Goal: Information Seeking & Learning: Learn about a topic

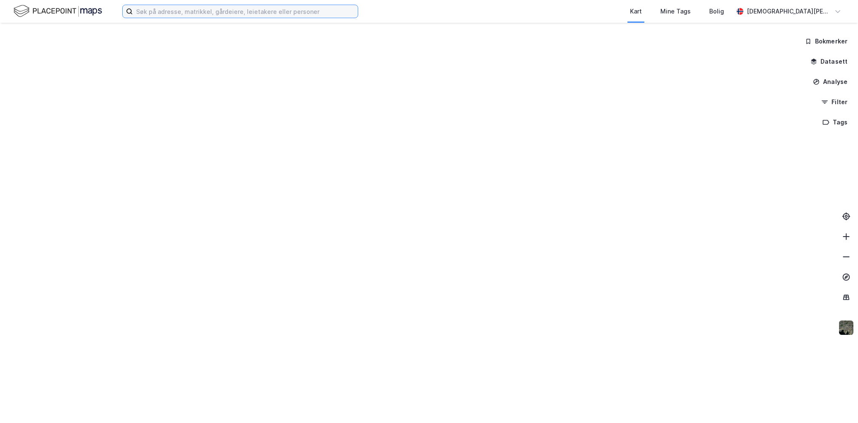
click at [153, 13] on input at bounding box center [245, 11] width 225 height 13
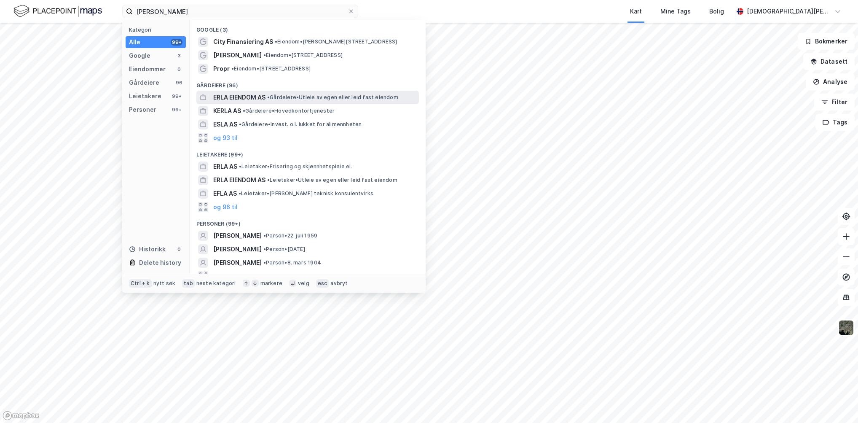
click at [242, 98] on span "ERLA EIENDOM AS" at bounding box center [239, 97] width 52 height 10
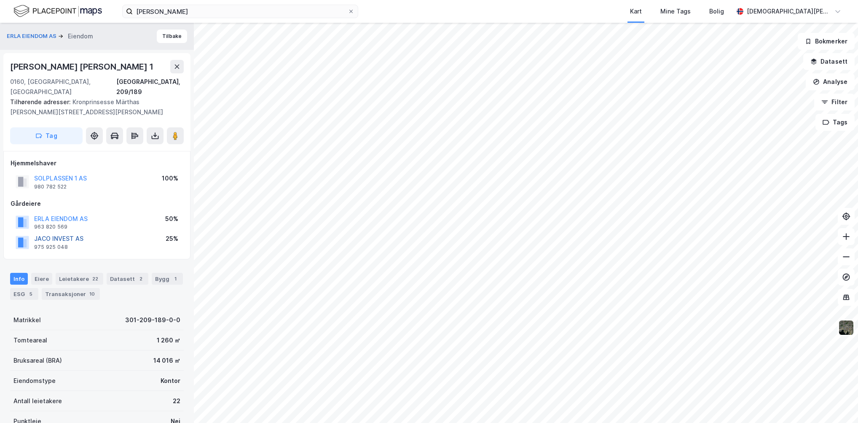
click at [0, 0] on button "JACO INVEST AS" at bounding box center [0, 0] width 0 height 0
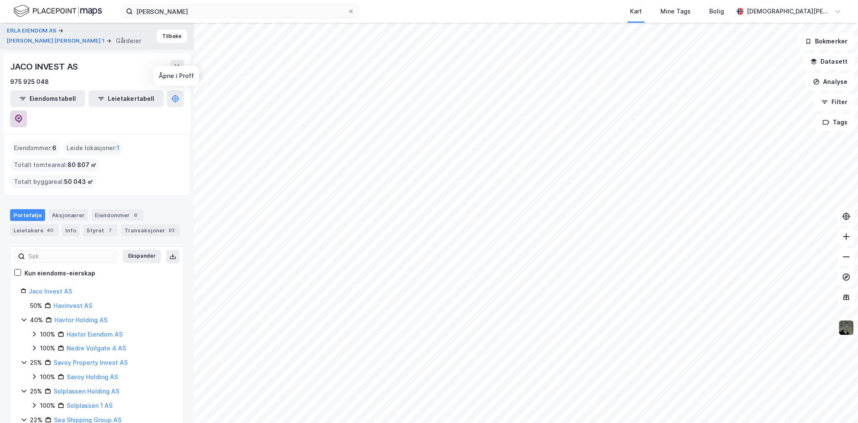
click at [23, 115] on icon at bounding box center [18, 119] width 8 height 8
click at [194, 10] on input "[PERSON_NAME]" at bounding box center [240, 11] width 215 height 13
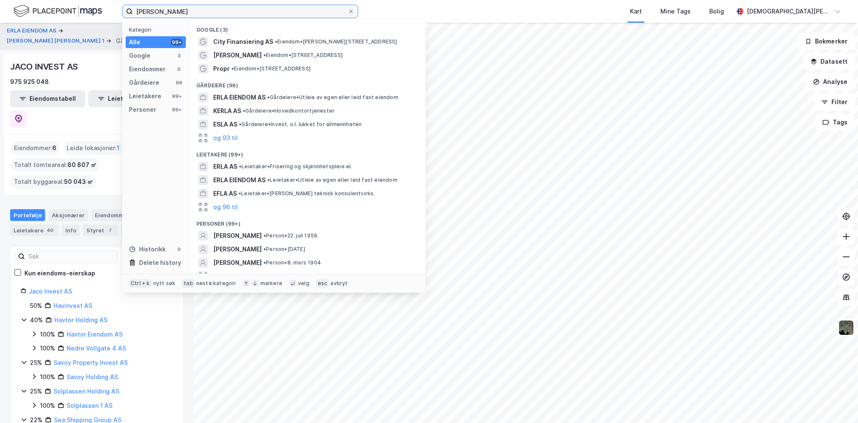
paste input "Johan [STREET_ADDRESS]"
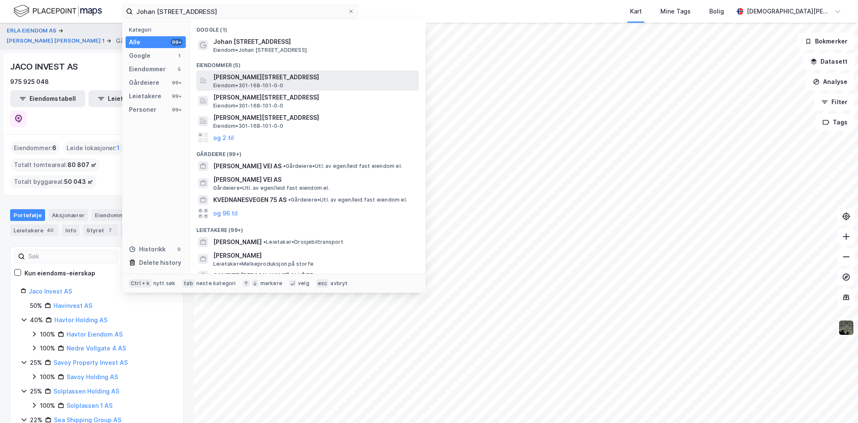
click at [260, 74] on span "[PERSON_NAME][STREET_ADDRESS]" at bounding box center [314, 77] width 202 height 10
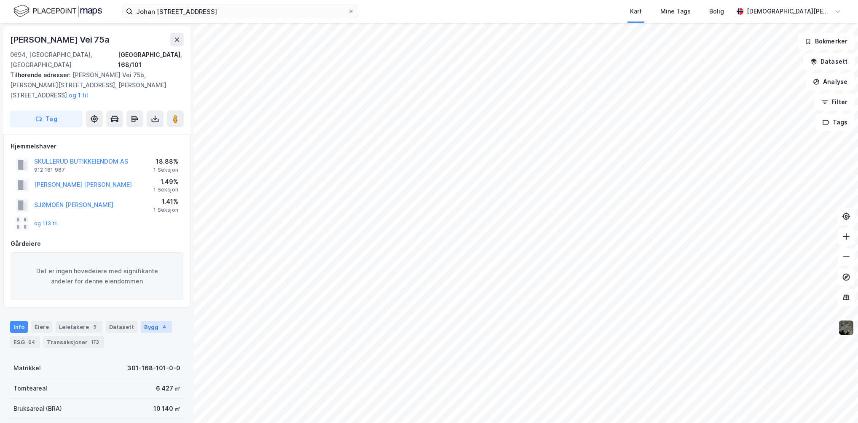
click at [145, 321] on div "Bygg 4" at bounding box center [156, 327] width 31 height 12
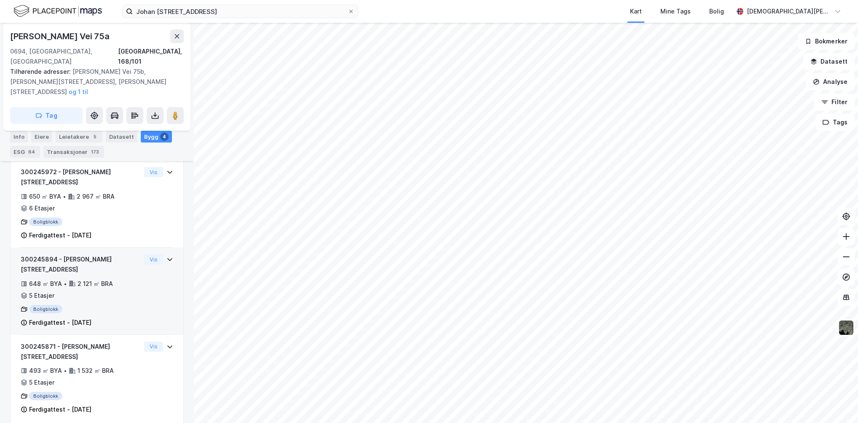
scroll to position [328, 0]
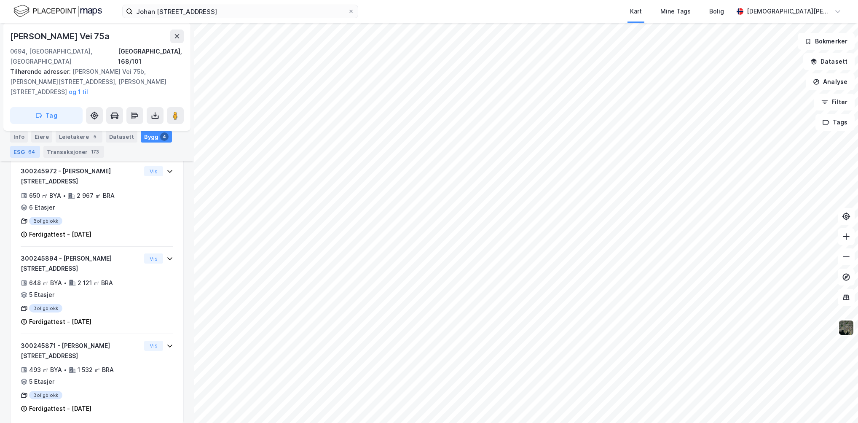
click at [24, 153] on div "ESG 64" at bounding box center [25, 152] width 30 height 12
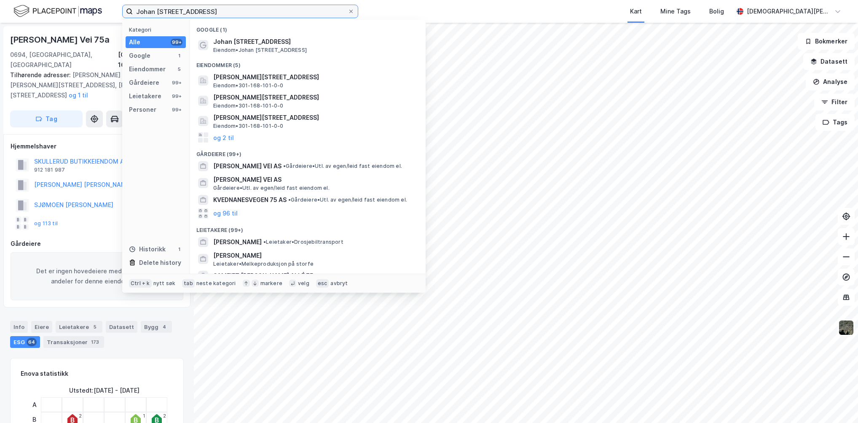
drag, startPoint x: 230, startPoint y: 13, endPoint x: 100, endPoint y: 21, distance: 130.1
click at [100, 21] on div "[PERSON_NAME] vei 75 Kategori Alle 99+ Google 1 Eiendommer 5 Gårdeiere 99+ Leie…" at bounding box center [429, 11] width 858 height 23
paste input "[STREET_ADDRESS]"
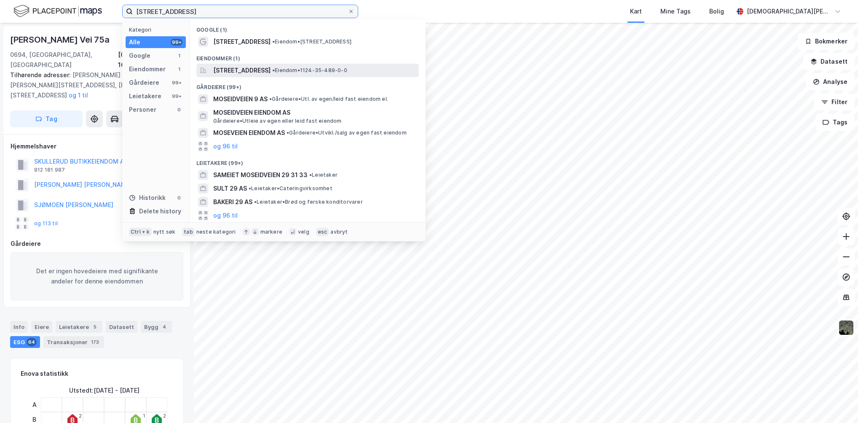
type input "[STREET_ADDRESS]"
click at [271, 69] on span "[STREET_ADDRESS]" at bounding box center [241, 70] width 57 height 10
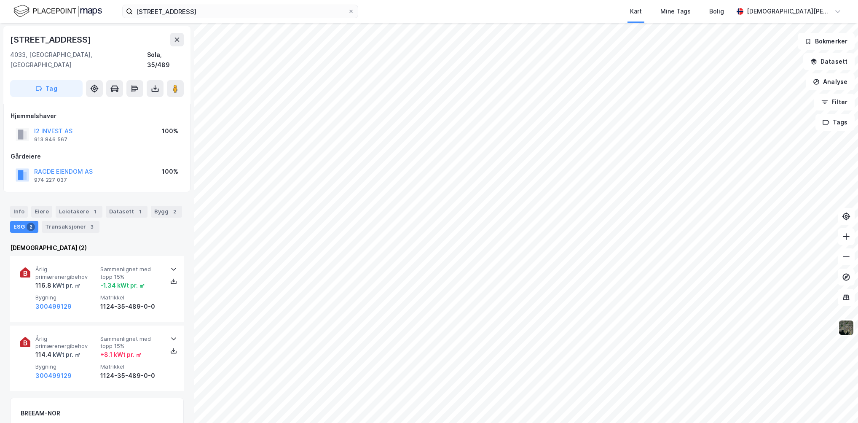
scroll to position [3, 0]
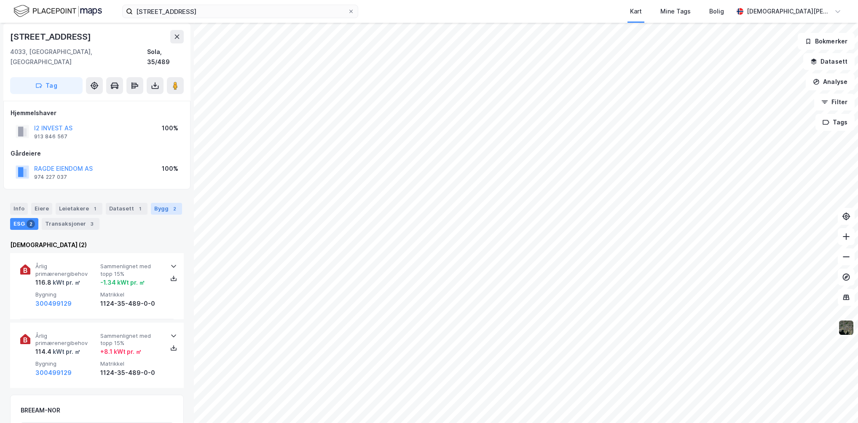
click at [154, 203] on div "Bygg 2" at bounding box center [166, 209] width 31 height 12
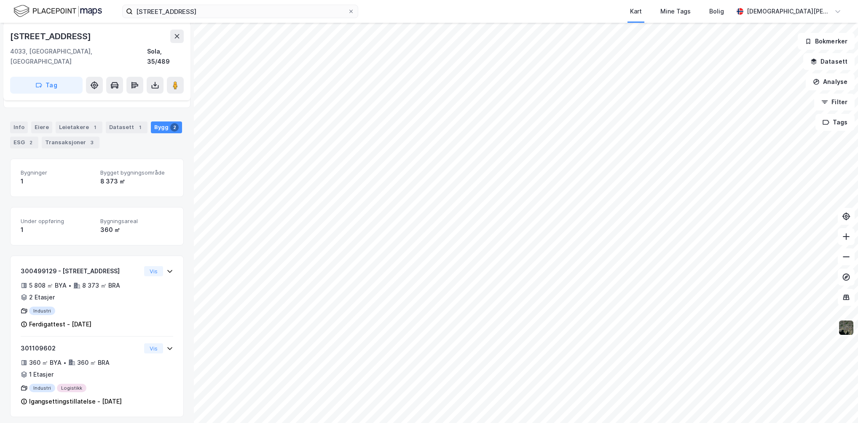
scroll to position [87, 0]
click at [32, 135] on div "Info [PERSON_NAME] 1 Datasett 1 Bygg 2 ESG 2 Transaksjoner 3" at bounding box center [97, 128] width 194 height 40
click at [30, 135] on div "2" at bounding box center [31, 139] width 8 height 8
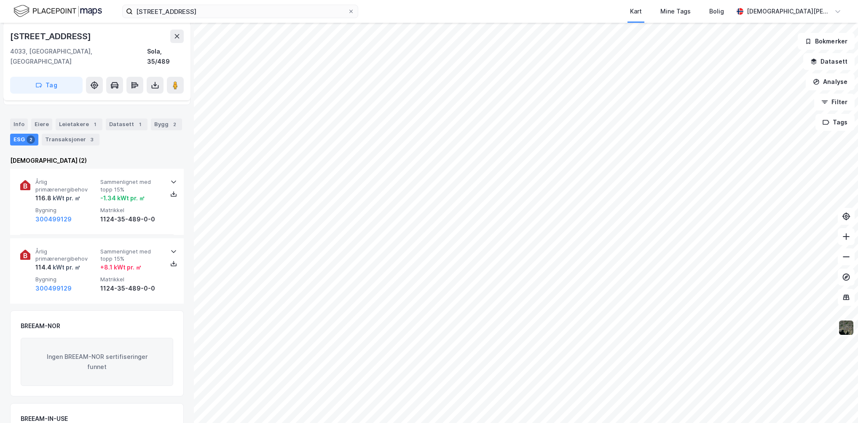
click at [17, 118] on div "Info" at bounding box center [19, 124] width 18 height 12
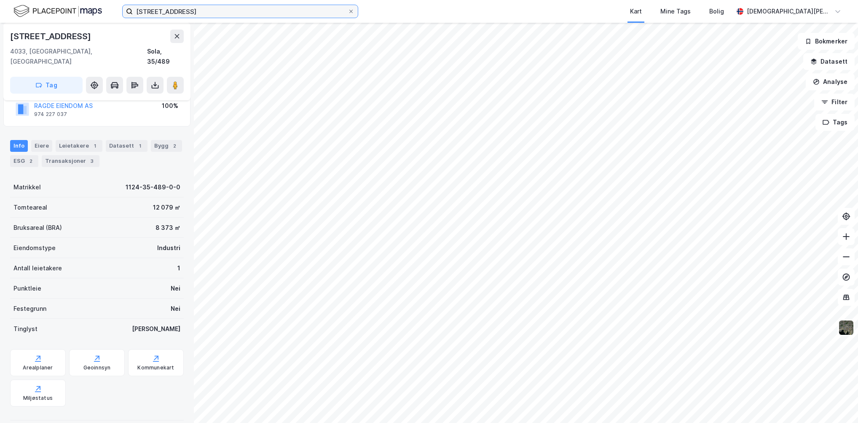
click at [206, 16] on input "[STREET_ADDRESS]" at bounding box center [240, 11] width 215 height 13
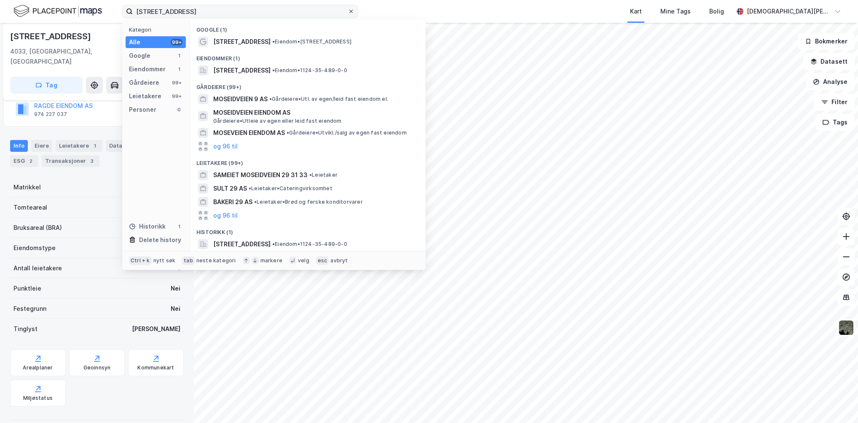
click at [349, 10] on icon at bounding box center [351, 11] width 5 height 5
click at [348, 10] on input "[STREET_ADDRESS]" at bounding box center [240, 11] width 215 height 13
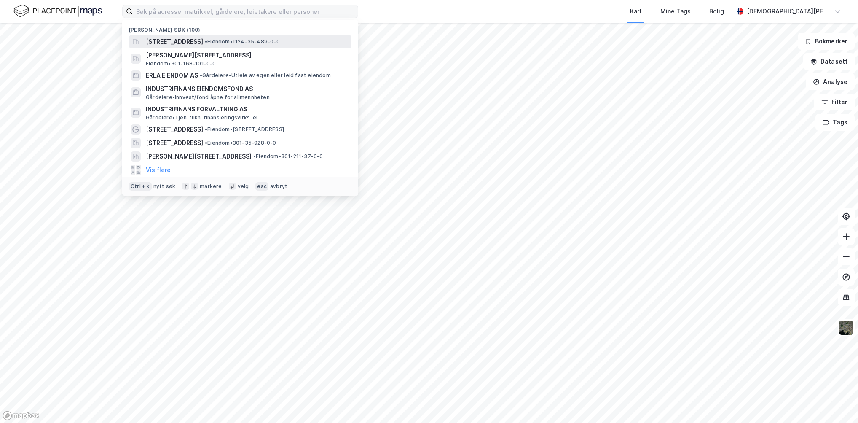
click at [226, 36] on div "[STREET_ADDRESS] • Eiendom • 1124-35-489-0-0" at bounding box center [240, 41] width 223 height 13
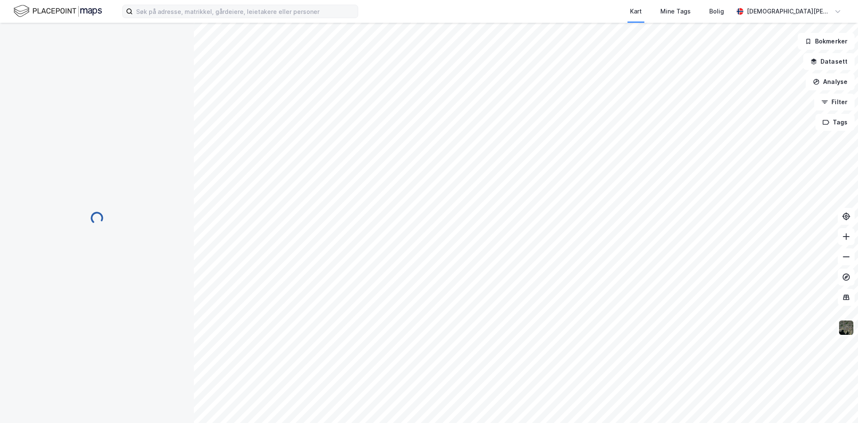
scroll to position [66, 0]
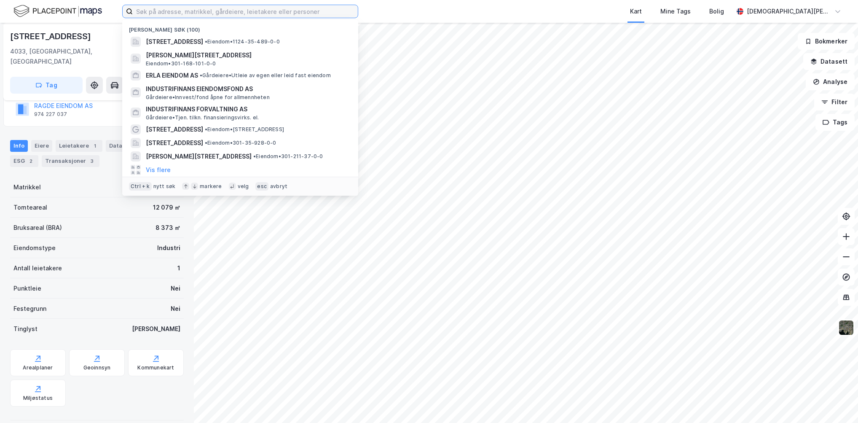
click at [212, 9] on input at bounding box center [245, 11] width 225 height 13
paste input "[PERSON_NAME] veg 5"
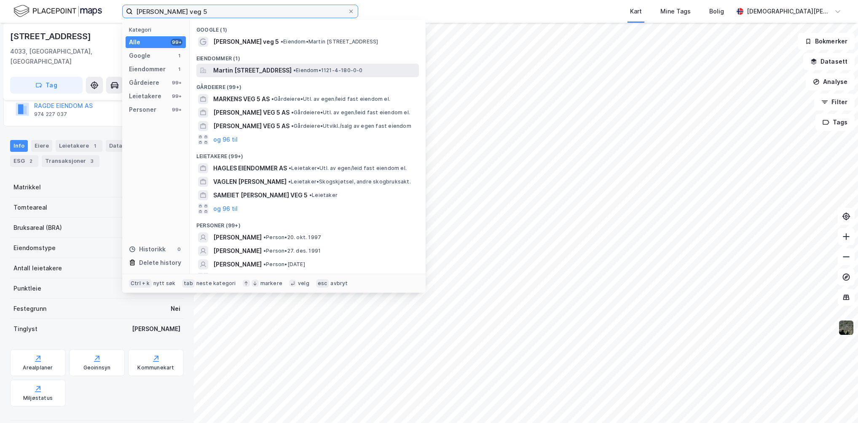
type input "[PERSON_NAME] veg 5"
click at [282, 71] on span "Martin [STREET_ADDRESS]" at bounding box center [252, 70] width 78 height 10
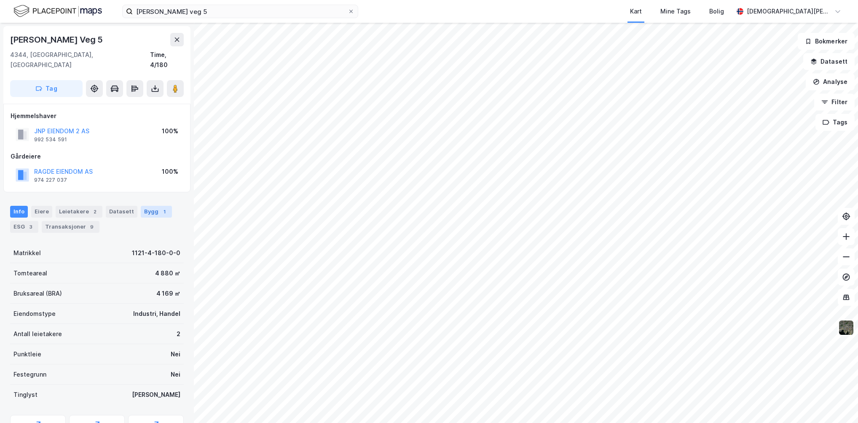
click at [142, 206] on div "Bygg 1" at bounding box center [156, 212] width 31 height 12
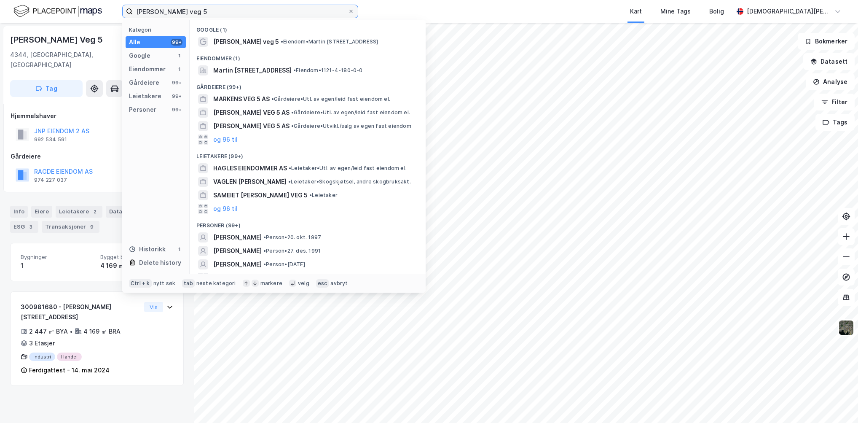
drag, startPoint x: 148, startPoint y: 11, endPoint x: 110, endPoint y: 11, distance: 37.9
click at [110, 11] on div "[PERSON_NAME] veg 5 Kategori Alle 99+ Google 1 Eiendommer 1 Gårdeiere 99+ Leiet…" at bounding box center [429, 11] width 858 height 23
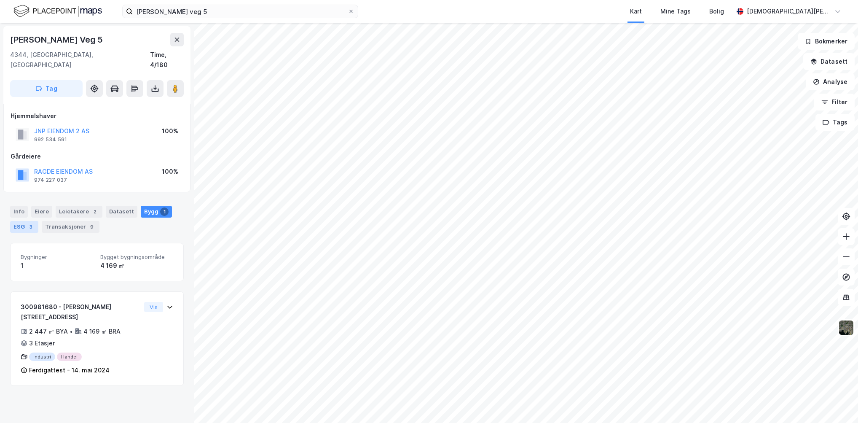
click at [28, 221] on div "ESG 3" at bounding box center [24, 227] width 28 height 12
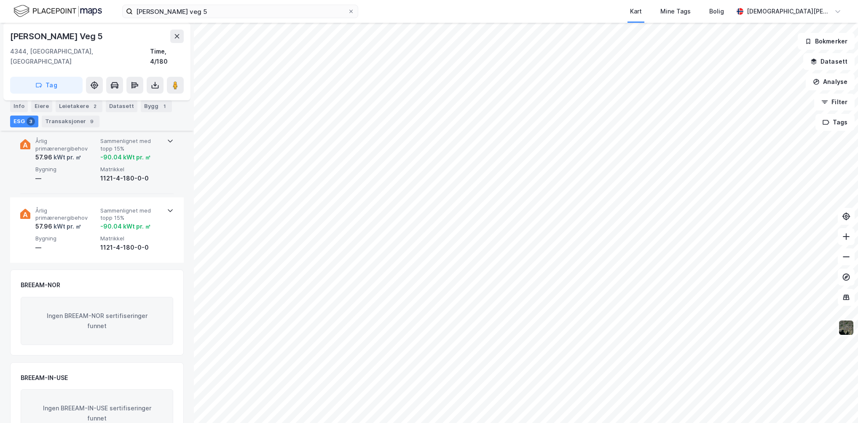
scroll to position [411, 0]
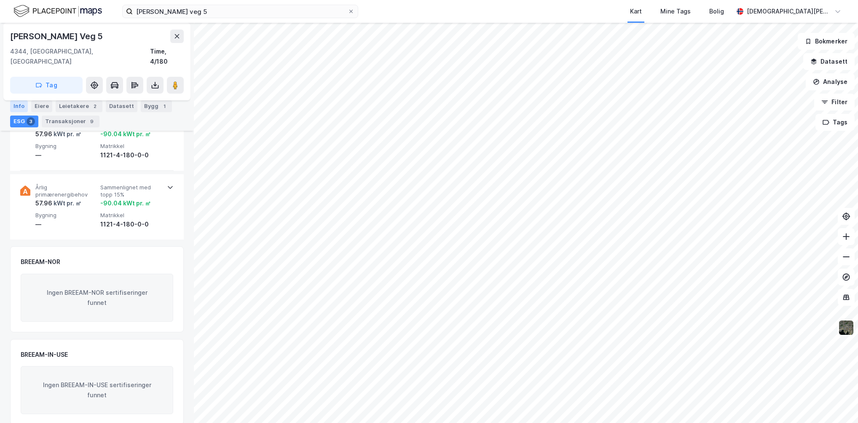
click at [23, 102] on div "Info" at bounding box center [19, 106] width 18 height 12
